Goal: Task Accomplishment & Management: Manage account settings

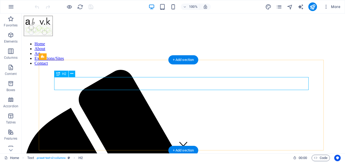
scroll to position [126, 0]
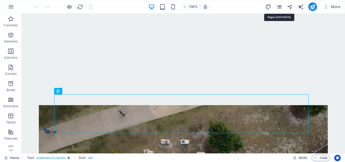
click at [280, 7] on icon "pages" at bounding box center [279, 7] width 6 height 6
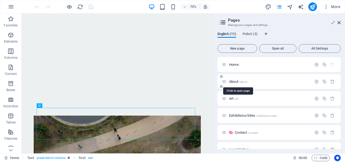
click at [232, 82] on span "About /about" at bounding box center [238, 81] width 18 height 4
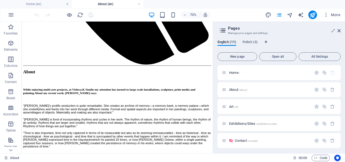
scroll to position [348, 0]
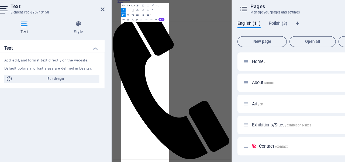
scroll to position [42, 0]
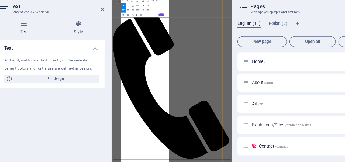
drag, startPoint x: 191, startPoint y: 281, endPoint x: 189, endPoint y: 326, distance: 45.3
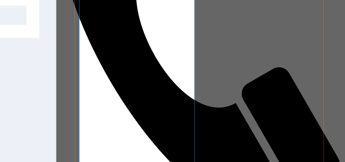
drag, startPoint x: 128, startPoint y: 108, endPoint x: 120, endPoint y: 101, distance: 10.3
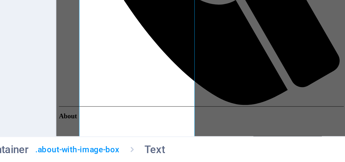
scroll to position [76, 0]
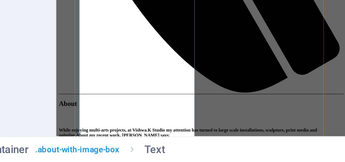
drag, startPoint x: 127, startPoint y: 92, endPoint x: 123, endPoint y: 66, distance: 25.9
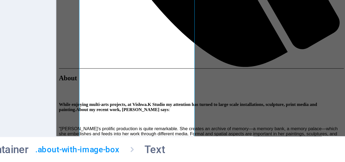
scroll to position [118, 0]
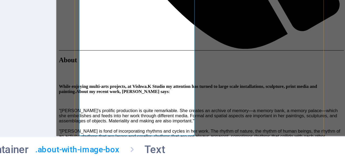
drag, startPoint x: 107, startPoint y: 86, endPoint x: 103, endPoint y: 71, distance: 15.0
drag, startPoint x: 122, startPoint y: 94, endPoint x: 139, endPoint y: 94, distance: 17.0
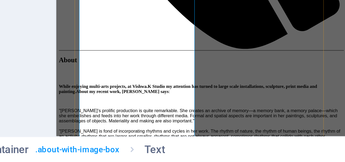
drag, startPoint x: 128, startPoint y: 101, endPoint x: 124, endPoint y: 87, distance: 14.8
drag, startPoint x: 122, startPoint y: 94, endPoint x: 134, endPoint y: 94, distance: 11.6
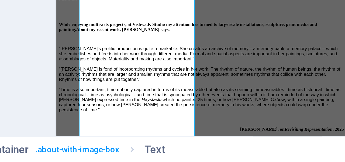
scroll to position [195, 0]
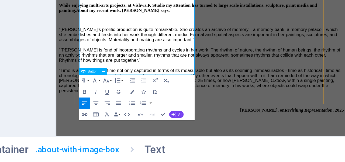
drag, startPoint x: 106, startPoint y: 97, endPoint x: 191, endPoint y: -126, distance: 238.7
click at [108, 64] on div "About While enjoying multi-arts projects, at [GEOGRAPHIC_DATA]K Studio my atten…" at bounding box center [193, 99] width 271 height 271
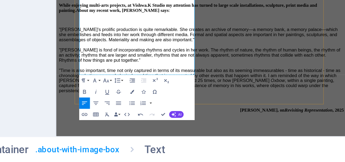
drag, startPoint x: 123, startPoint y: 17, endPoint x: 111, endPoint y: 35, distance: 21.5
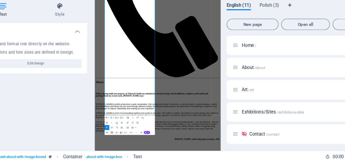
scroll to position [0, 0]
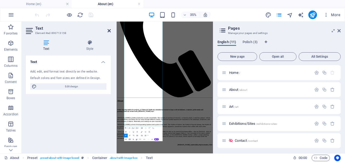
click at [109, 31] on icon at bounding box center [108, 31] width 3 height 4
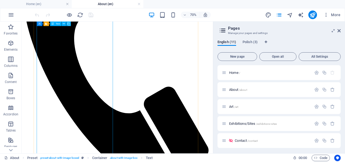
click at [235, 108] on div "Art /art" at bounding box center [267, 106] width 90 height 6
click at [232, 105] on span "Art /art" at bounding box center [233, 106] width 9 height 4
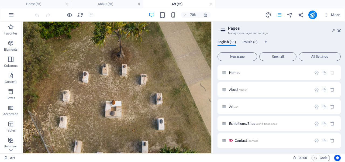
scroll to position [439, 0]
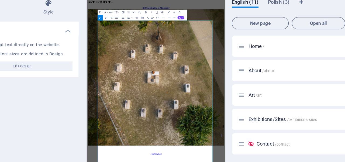
scroll to position [382, 0]
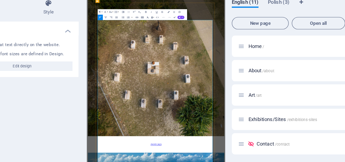
drag, startPoint x: 267, startPoint y: 308, endPoint x: 260, endPoint y: 232, distance: 76.5
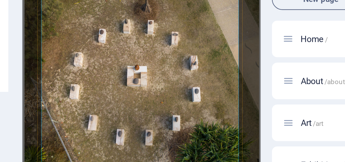
drag, startPoint x: 173, startPoint y: 165, endPoint x: 202, endPoint y: 165, distance: 29.1
drag, startPoint x: 193, startPoint y: 178, endPoint x: 45, endPoint y: 178, distance: 148.3
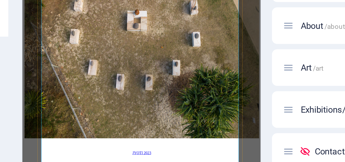
drag, startPoint x: 162, startPoint y: 92, endPoint x: 153, endPoint y: 137, distance: 46.0
drag, startPoint x: 115, startPoint y: 97, endPoint x: 38, endPoint y: 95, distance: 76.8
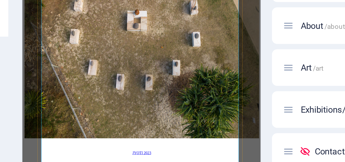
drag, startPoint x: 86, startPoint y: 97, endPoint x: 123, endPoint y: 98, distance: 36.9
drag, startPoint x: 166, startPoint y: 97, endPoint x: 179, endPoint y: 97, distance: 12.9
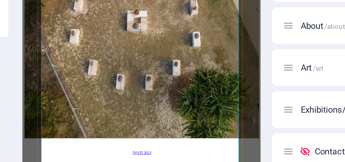
drag, startPoint x: 166, startPoint y: 98, endPoint x: 190, endPoint y: 96, distance: 24.0
drag, startPoint x: 123, startPoint y: 96, endPoint x: 141, endPoint y: 96, distance: 18.0
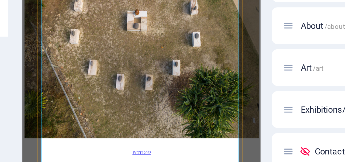
drag, startPoint x: 181, startPoint y: 104, endPoint x: 197, endPoint y: 104, distance: 16.2
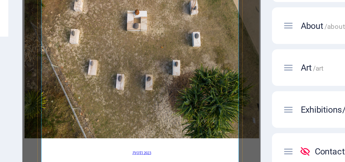
drag, startPoint x: 64, startPoint y: 110, endPoint x: 43, endPoint y: 110, distance: 20.5
drag, startPoint x: 233, startPoint y: 104, endPoint x: 58, endPoint y: 111, distance: 174.6
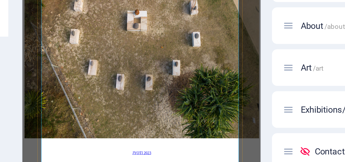
drag, startPoint x: 156, startPoint y: 84, endPoint x: 216, endPoint y: 85, distance: 60.0
drag, startPoint x: 157, startPoint y: 83, endPoint x: 152, endPoint y: 84, distance: 5.7
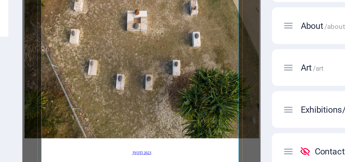
drag, startPoint x: 117, startPoint y: 142, endPoint x: 44, endPoint y: 141, distance: 72.7
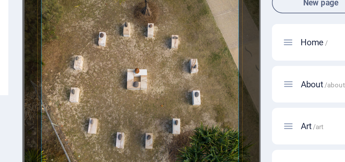
drag, startPoint x: 94, startPoint y: 116, endPoint x: 105, endPoint y: 96, distance: 22.8
drag, startPoint x: 105, startPoint y: 71, endPoint x: 87, endPoint y: 71, distance: 17.8
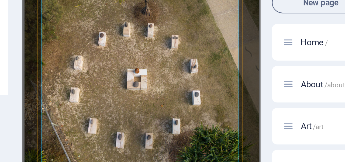
drag, startPoint x: 239, startPoint y: 71, endPoint x: 265, endPoint y: 71, distance: 25.3
drag, startPoint x: 53, startPoint y: 78, endPoint x: 38, endPoint y: 78, distance: 15.6
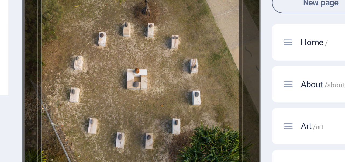
drag, startPoint x: 85, startPoint y: 85, endPoint x: 229, endPoint y: 85, distance: 143.8
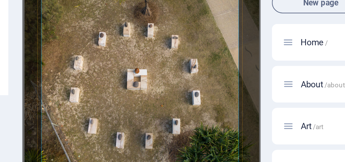
copy p "Jyoti honours the notion of silence in the transformation of energy into form."
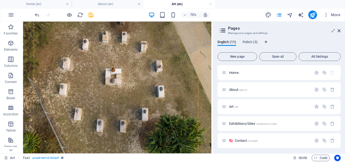
scroll to position [486, 0]
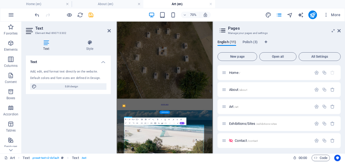
scroll to position [180, 0]
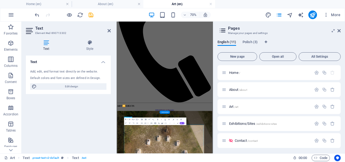
click at [37, 64] on h4 "Text" at bounding box center [68, 60] width 85 height 10
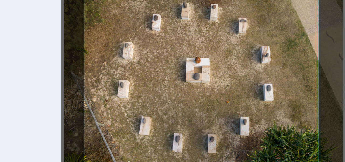
scroll to position [320, 0]
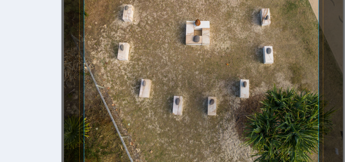
drag, startPoint x: 142, startPoint y: 95, endPoint x: 132, endPoint y: 72, distance: 24.9
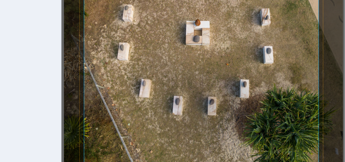
drag, startPoint x: 183, startPoint y: 12, endPoint x: 205, endPoint y: 11, distance: 21.3
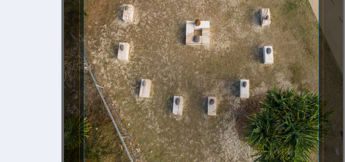
drag, startPoint x: 138, startPoint y: 25, endPoint x: 99, endPoint y: 25, distance: 39.6
drag, startPoint x: 192, startPoint y: 18, endPoint x: 195, endPoint y: 18, distance: 3.0
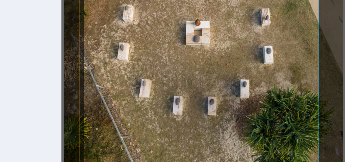
drag, startPoint x: 122, startPoint y: 77, endPoint x: 77, endPoint y: 77, distance: 45.0
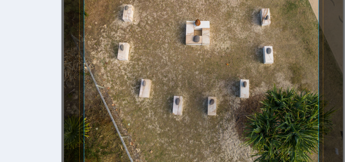
drag, startPoint x: 128, startPoint y: 97, endPoint x: 169, endPoint y: 93, distance: 40.6
drag, startPoint x: 106, startPoint y: 115, endPoint x: 83, endPoint y: 115, distance: 23.4
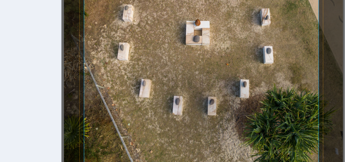
drag, startPoint x: 109, startPoint y: 115, endPoint x: 124, endPoint y: 114, distance: 15.1
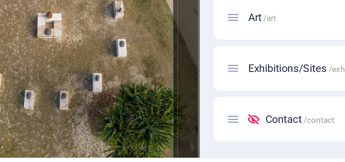
scroll to position [0, 0]
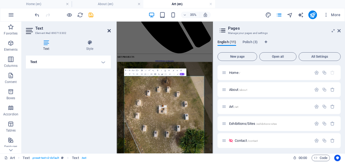
click at [109, 31] on icon at bounding box center [108, 31] width 3 height 4
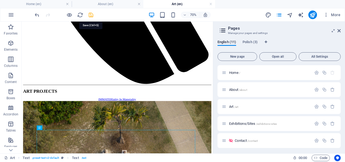
click at [91, 14] on icon "save" at bounding box center [91, 15] width 6 height 6
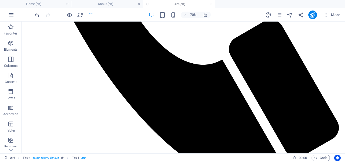
scroll to position [578, 0]
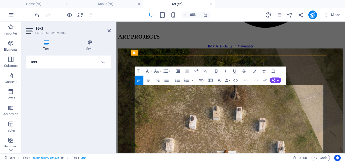
drag, startPoint x: 279, startPoint y: 99, endPoint x: 288, endPoint y: 106, distance: 10.5
drag, startPoint x: 303, startPoint y: 111, endPoint x: 194, endPoint y: 118, distance: 109.5
copy span "Play, a colourful installation, respecting cardinal directions"
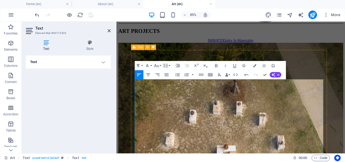
drag, startPoint x: 153, startPoint y: 113, endPoint x: 135, endPoint y: 112, distance: 17.8
drag, startPoint x: 212, startPoint y: 105, endPoint x: 232, endPoint y: 105, distance: 20.2
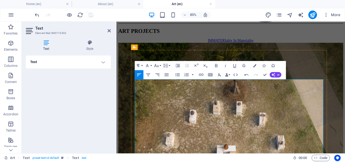
drag, startPoint x: 157, startPoint y: 112, endPoint x: 207, endPoint y: 110, distance: 49.3
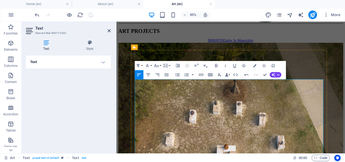
drag, startPoint x: 317, startPoint y: 111, endPoint x: 347, endPoint y: 110, distance: 30.2
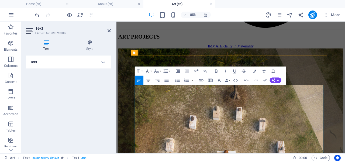
drag, startPoint x: 339, startPoint y: 119, endPoint x: 163, endPoint y: 126, distance: 175.9
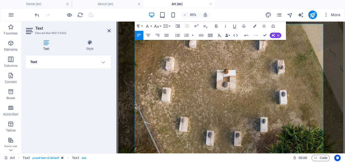
scroll to position [508, 0]
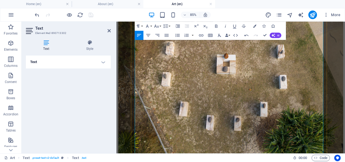
drag, startPoint x: 224, startPoint y: 143, endPoint x: 216, endPoint y: 80, distance: 64.0
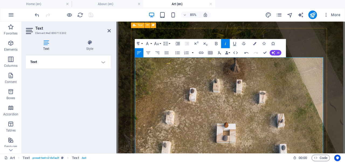
drag, startPoint x: 174, startPoint y: 118, endPoint x: 135, endPoint y: 116, distance: 39.6
drag, startPoint x: 286, startPoint y: 119, endPoint x: 309, endPoint y: 119, distance: 23.2
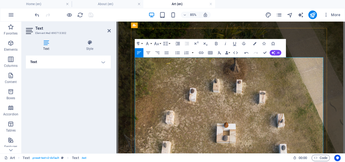
drag, startPoint x: 286, startPoint y: 118, endPoint x: 335, endPoint y: 118, distance: 48.7
copy span "Encountering architecture"
drag, startPoint x: 162, startPoint y: 120, endPoint x: 138, endPoint y: 120, distance: 24.0
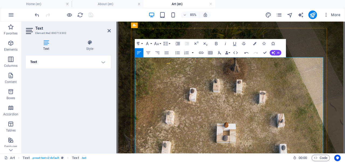
drag, startPoint x: 185, startPoint y: 126, endPoint x: 136, endPoint y: 124, distance: 49.1
drag, startPoint x: 261, startPoint y: 119, endPoint x: 342, endPoint y: 119, distance: 80.8
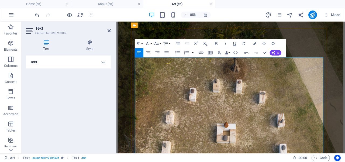
drag, startPoint x: 251, startPoint y: 119, endPoint x: 260, endPoint y: 119, distance: 8.9
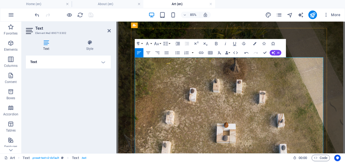
drag, startPoint x: 273, startPoint y: 120, endPoint x: 293, endPoint y: 117, distance: 20.4
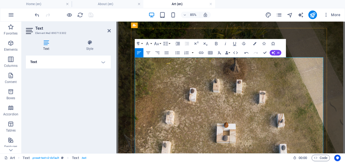
drag, startPoint x: 308, startPoint y: 119, endPoint x: 326, endPoint y: 118, distance: 18.0
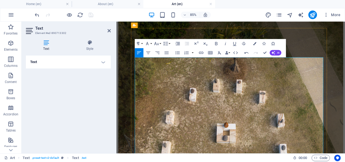
drag, startPoint x: 301, startPoint y: 126, endPoint x: 281, endPoint y: 127, distance: 19.9
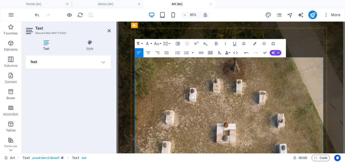
drag, startPoint x: 302, startPoint y: 144, endPoint x: 332, endPoint y: 144, distance: 29.9
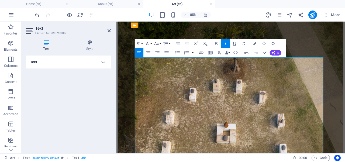
drag, startPoint x: 186, startPoint y: 151, endPoint x: 260, endPoint y: 151, distance: 74.0
drag, startPoint x: 215, startPoint y: 132, endPoint x: 209, endPoint y: 171, distance: 39.7
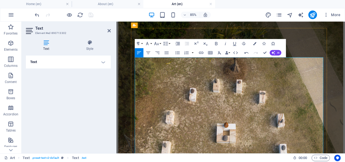
drag, startPoint x: 188, startPoint y: 143, endPoint x: 192, endPoint y: 132, distance: 11.0
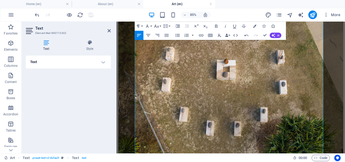
scroll to position [505, 0]
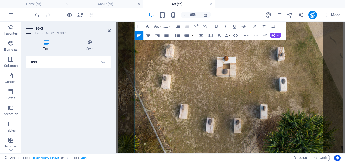
drag, startPoint x: 196, startPoint y: 128, endPoint x: 208, endPoint y: 112, distance: 20.4
drag, startPoint x: 306, startPoint y: 125, endPoint x: 326, endPoint y: 124, distance: 20.2
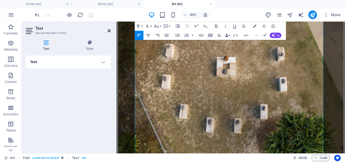
click at [109, 31] on icon at bounding box center [108, 31] width 3 height 4
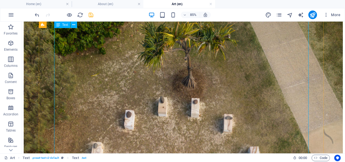
scroll to position [531, 0]
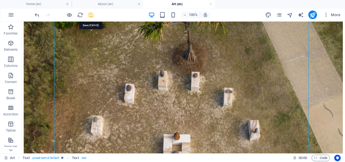
click at [92, 15] on icon "save" at bounding box center [91, 15] width 6 height 6
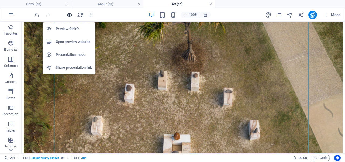
click at [69, 15] on icon "button" at bounding box center [69, 15] width 6 height 6
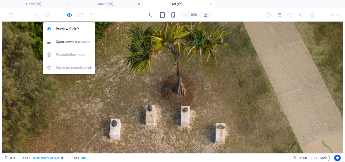
click at [69, 43] on h6 "Open preview website" at bounding box center [74, 41] width 36 height 6
click at [70, 16] on icon "button" at bounding box center [69, 15] width 6 height 6
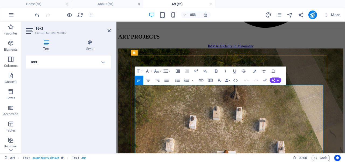
click at [109, 31] on icon at bounding box center [108, 31] width 3 height 4
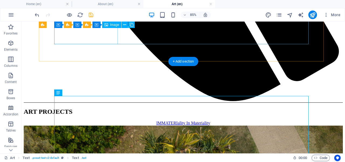
scroll to position [427, 0]
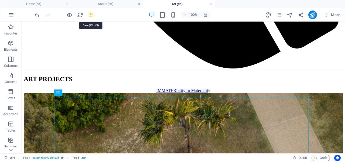
click at [90, 14] on icon "save" at bounding box center [91, 15] width 6 height 6
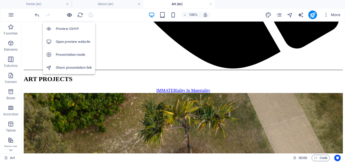
click at [69, 14] on icon "button" at bounding box center [69, 15] width 6 height 6
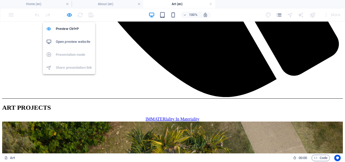
click at [68, 44] on h6 "Open preview website" at bounding box center [74, 41] width 36 height 6
click at [70, 16] on icon "button" at bounding box center [69, 15] width 6 height 6
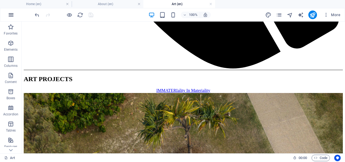
click at [12, 16] on icon "button" at bounding box center [11, 15] width 6 height 6
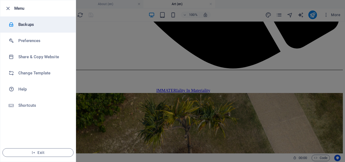
click at [38, 23] on h6 "Backups" at bounding box center [43, 24] width 50 height 6
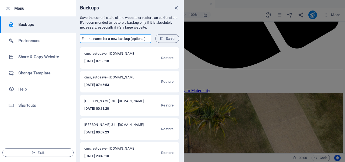
click at [103, 38] on input "text" at bounding box center [115, 38] width 71 height 9
type input "[PERSON_NAME] 31"
click at [172, 38] on span "Save" at bounding box center [167, 38] width 15 height 4
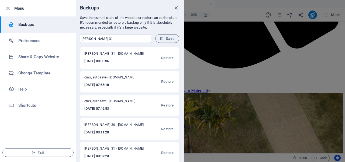
click at [229, 38] on div at bounding box center [172, 81] width 345 height 162
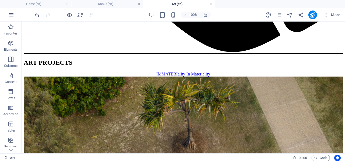
scroll to position [442, 0]
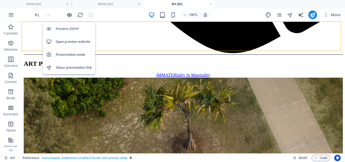
click at [69, 14] on icon "button" at bounding box center [69, 15] width 6 height 6
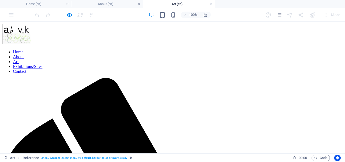
click at [42, 64] on link "Exhibitions/Sites" at bounding box center [27, 66] width 29 height 5
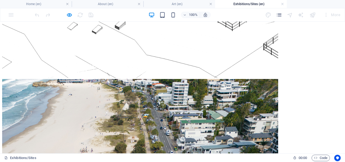
scroll to position [1180, 0]
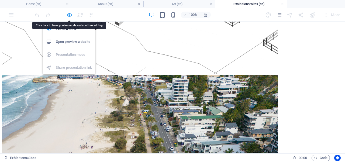
click at [69, 16] on icon "button" at bounding box center [69, 15] width 6 height 6
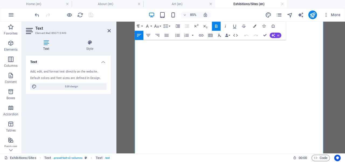
scroll to position [562, 0]
drag, startPoint x: 273, startPoint y: 151, endPoint x: 269, endPoint y: 173, distance: 22.2
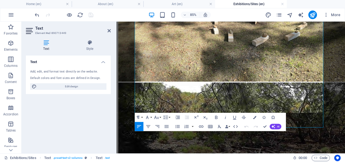
scroll to position [1583, 0]
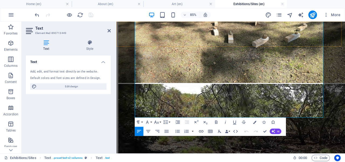
drag, startPoint x: 198, startPoint y: 129, endPoint x: 182, endPoint y: 39, distance: 91.5
drag, startPoint x: 195, startPoint y: 72, endPoint x: 193, endPoint y: 46, distance: 26.2
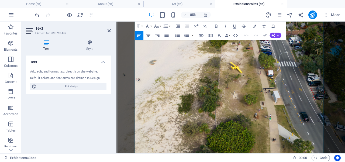
scroll to position [1163, 0]
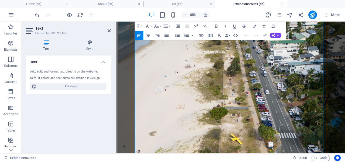
drag, startPoint x: 181, startPoint y: 131, endPoint x: 189, endPoint y: 132, distance: 8.6
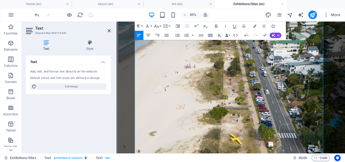
drag, startPoint x: 205, startPoint y: 131, endPoint x: 288, endPoint y: 133, distance: 83.2
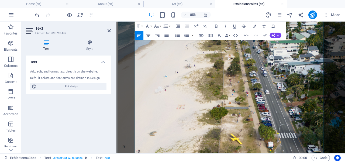
drag, startPoint x: 193, startPoint y: 137, endPoint x: 232, endPoint y: 138, distance: 39.0
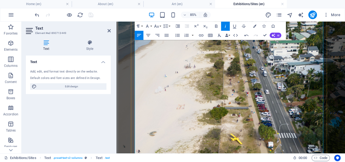
drag, startPoint x: 290, startPoint y: 138, endPoint x: 163, endPoint y: 145, distance: 127.2
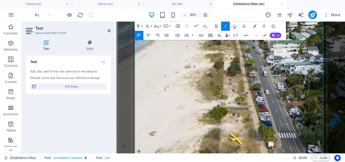
drag, startPoint x: 181, startPoint y: 138, endPoint x: 275, endPoint y: 138, distance: 94.2
click at [109, 30] on icon at bounding box center [108, 31] width 3 height 4
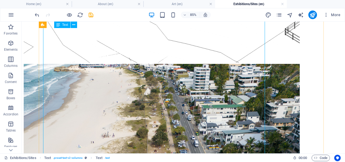
scroll to position [1124, 0]
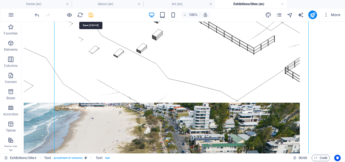
click at [91, 15] on icon "save" at bounding box center [91, 15] width 6 height 6
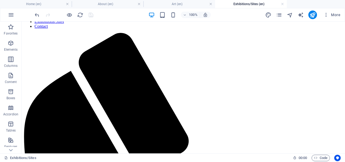
scroll to position [0, 0]
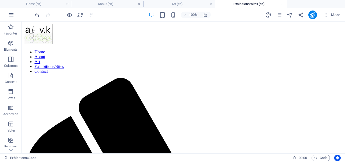
drag, startPoint x: 342, startPoint y: 102, endPoint x: 359, endPoint y: 35, distance: 69.0
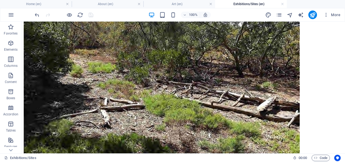
scroll to position [1714, 0]
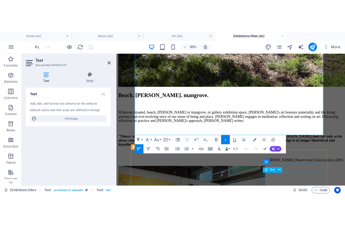
scroll to position [1786, 0]
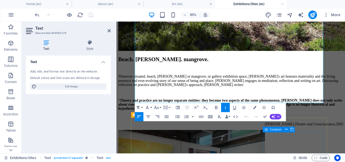
drag, startPoint x: 318, startPoint y: 131, endPoint x: 314, endPoint y: 158, distance: 27.7
click at [314, 158] on div "Home About Art Exhibitions/Sites Contact ‌EXHIBITIONS/Sites [PERSON_NAME] in co…" at bounding box center [250, 88] width 264 height 3700
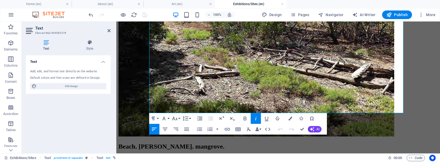
scroll to position [1789, 0]
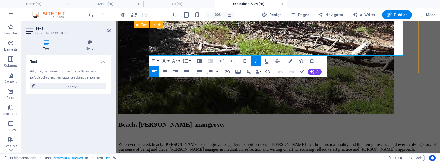
drag, startPoint x: 305, startPoint y: 100, endPoint x: 309, endPoint y: 54, distance: 46.5
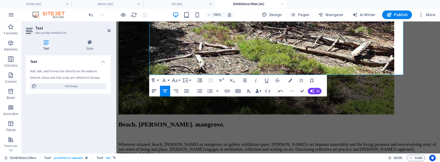
click at [155, 90] on icon "button" at bounding box center [154, 91] width 5 height 3
click at [152, 89] on icon "button" at bounding box center [154, 91] width 6 height 6
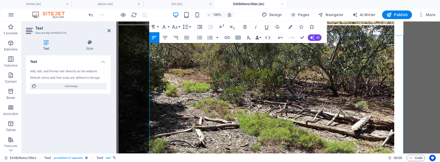
scroll to position [1687, 0]
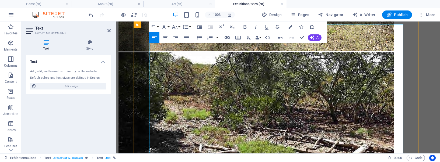
drag, startPoint x: 351, startPoint y: 68, endPoint x: 343, endPoint y: 73, distance: 9.3
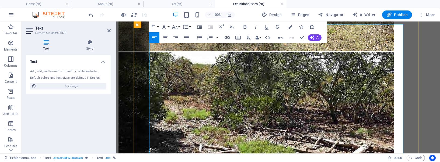
drag, startPoint x: 342, startPoint y: 105, endPoint x: 351, endPoint y: 105, distance: 9.7
drag, startPoint x: 341, startPoint y: 117, endPoint x: 379, endPoint y: 122, distance: 38.9
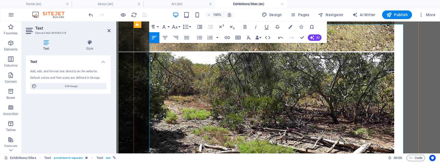
drag, startPoint x: 317, startPoint y: 118, endPoint x: 281, endPoint y: 105, distance: 37.7
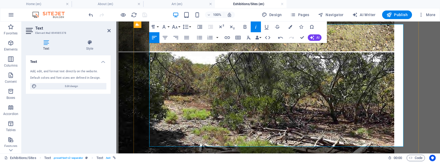
drag, startPoint x: 349, startPoint y: 124, endPoint x: 360, endPoint y: 124, distance: 11.0
copy span "1999,"
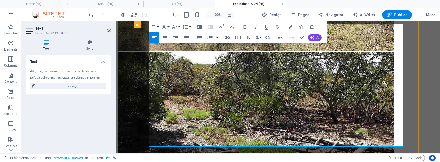
click at [143, 15] on div at bounding box center [117, 14] width 60 height 9
click at [108, 30] on icon at bounding box center [108, 31] width 3 height 4
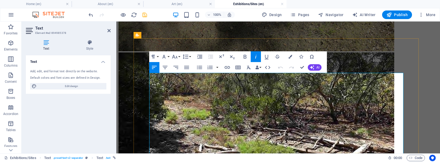
scroll to position [1655, 0]
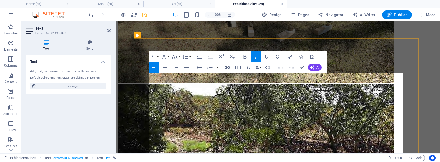
drag, startPoint x: 312, startPoint y: 121, endPoint x: 339, endPoint y: 122, distance: 26.7
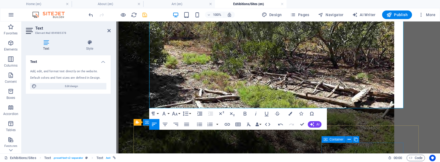
drag, startPoint x: 346, startPoint y: 133, endPoint x: 344, endPoint y: 151, distance: 18.1
click at [344, 151] on div "Home About Art Exhibitions/Sites Contact ‌EXHIBITIONS/Sites [PERSON_NAME] in co…" at bounding box center [277, 123] width 319 height 3684
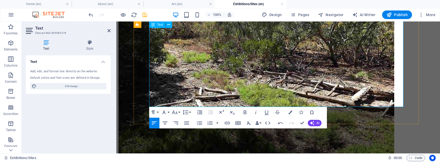
drag, startPoint x: 323, startPoint y: 72, endPoint x: 300, endPoint y: 71, distance: 23.4
click at [145, 15] on icon "save" at bounding box center [145, 15] width 6 height 6
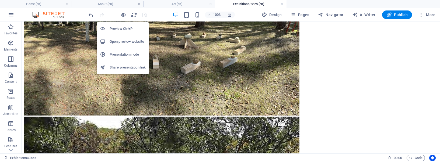
click at [125, 41] on h6 "Open preview website" at bounding box center [128, 41] width 36 height 6
click at [122, 13] on icon "button" at bounding box center [123, 15] width 6 height 6
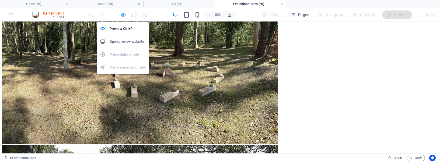
click at [124, 15] on icon "button" at bounding box center [123, 15] width 6 height 6
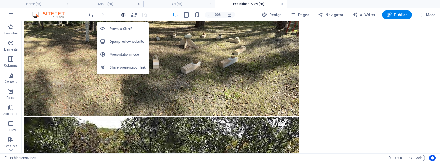
click at [123, 13] on icon "button" at bounding box center [123, 15] width 6 height 6
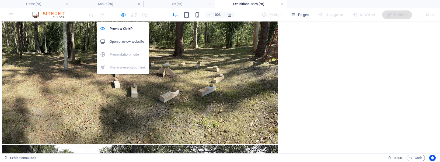
click at [123, 16] on icon "button" at bounding box center [123, 15] width 6 height 6
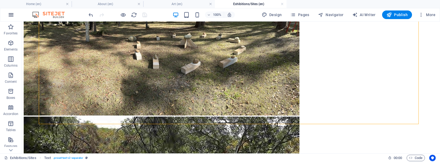
click at [11, 16] on icon "button" at bounding box center [11, 15] width 6 height 6
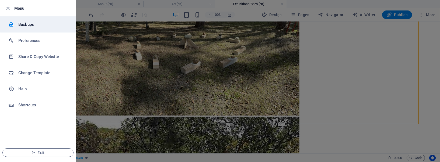
click at [40, 26] on h6 "Backups" at bounding box center [43, 24] width 50 height 6
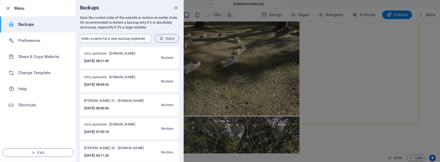
click at [94, 41] on input "text" at bounding box center [115, 38] width 71 height 9
type input "[PERSON_NAME] 30"
click at [169, 40] on span "Save" at bounding box center [167, 38] width 15 height 4
click at [45, 151] on span "Exit" at bounding box center [38, 153] width 62 height 4
